Goal: Task Accomplishment & Management: Use online tool/utility

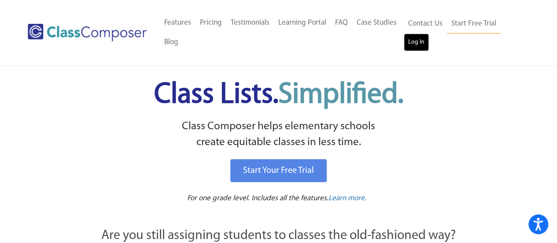
click at [418, 44] on link "Log In" at bounding box center [416, 42] width 25 height 18
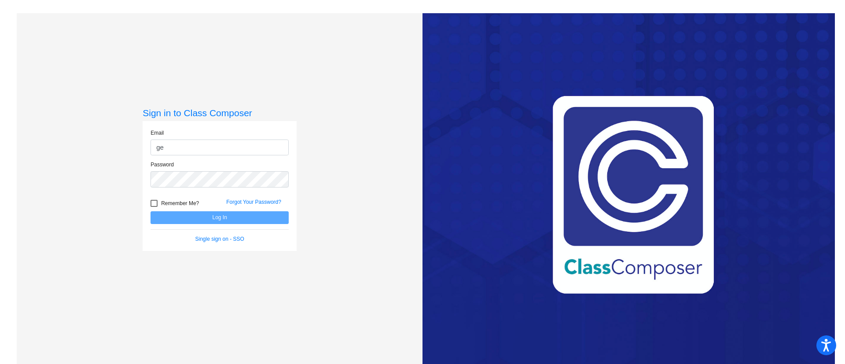
type input "geyerj@victorschools.org"
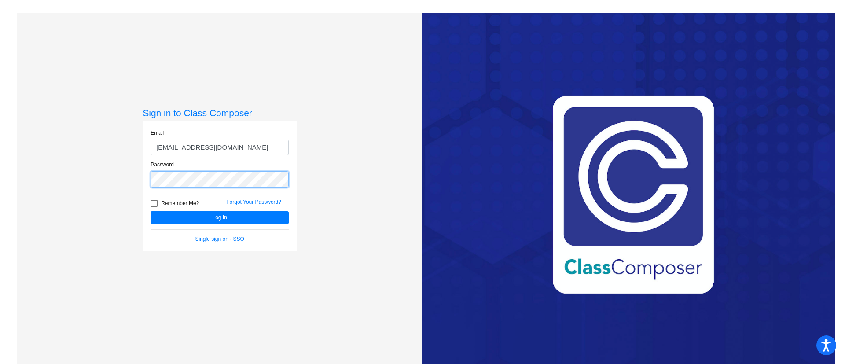
click at [151, 211] on button "Log In" at bounding box center [220, 217] width 138 height 13
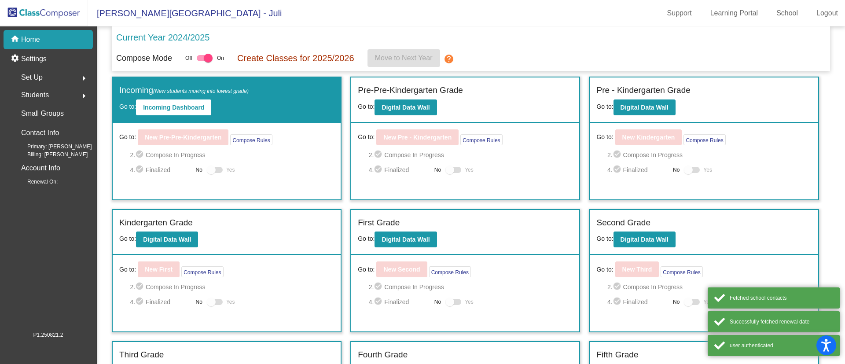
scroll to position [156, 0]
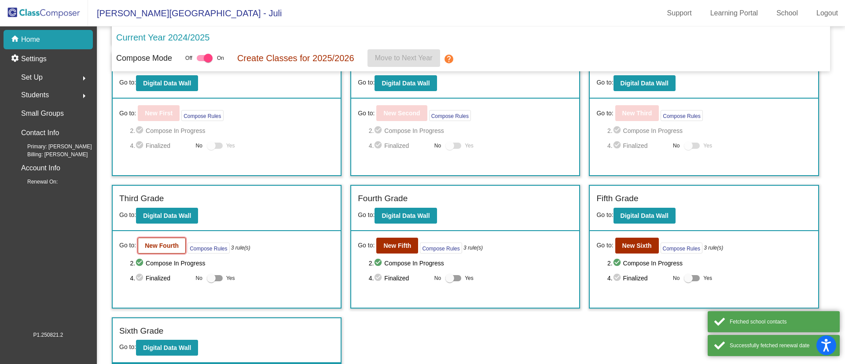
click at [168, 246] on b "New Fourth" at bounding box center [162, 245] width 34 height 7
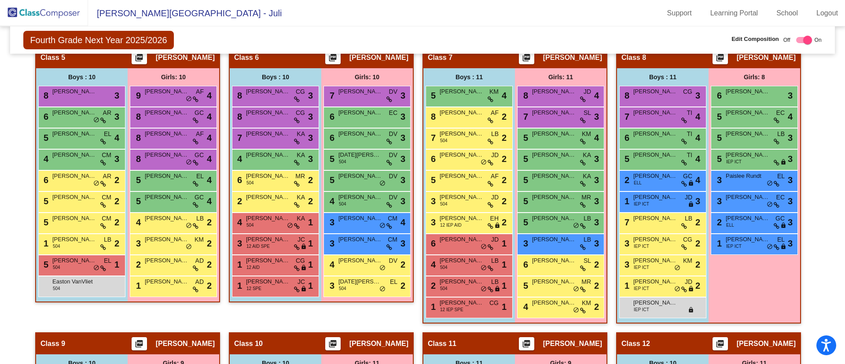
scroll to position [673, 0]
